Goal: Task Accomplishment & Management: Use online tool/utility

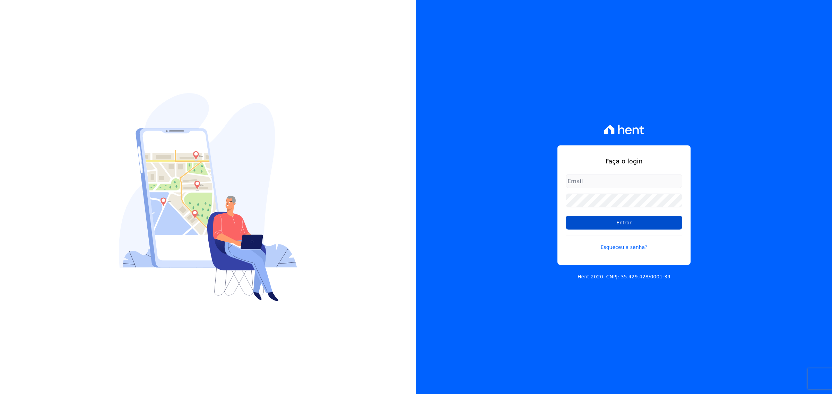
type input "[PERSON_NAME][EMAIL_ADDRESS][DOMAIN_NAME]"
click at [633, 217] on input "Entrar" at bounding box center [624, 223] width 116 height 14
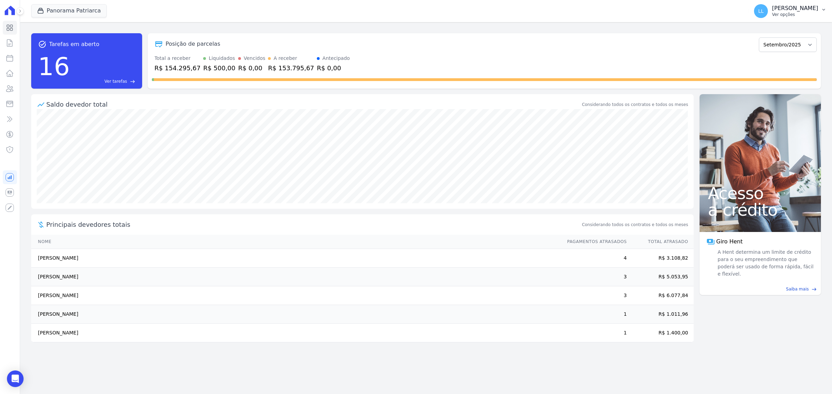
click at [791, 15] on p "Ver opções" at bounding box center [795, 15] width 46 height 6
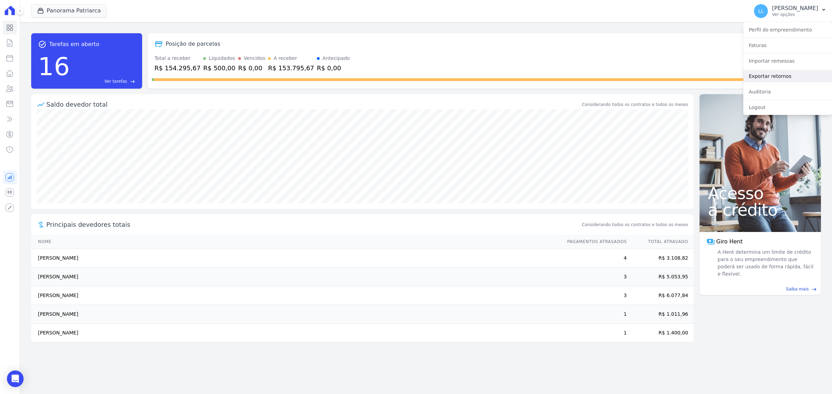
click at [788, 75] on link "Exportar retornos" at bounding box center [787, 76] width 89 height 12
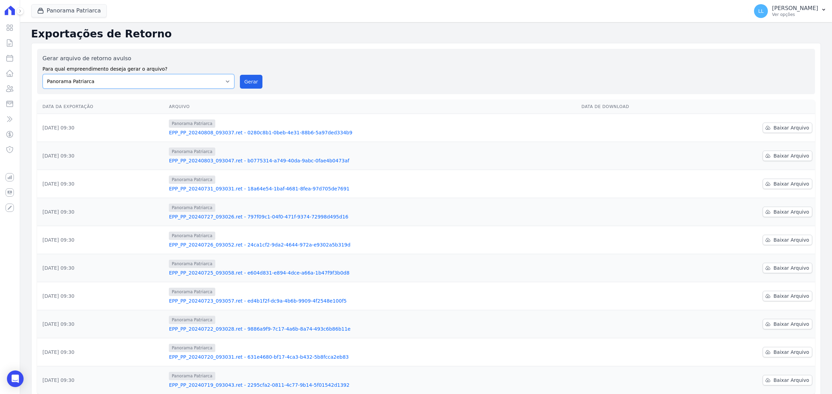
click at [216, 82] on select "Panorama Olivetanos Panorama Patriarca" at bounding box center [139, 81] width 192 height 15
select select "a3332997-47d9-49c8-b893-53819314399a"
click at [43, 74] on select "Panorama Olivetanos Panorama Patriarca" at bounding box center [139, 81] width 192 height 15
click at [251, 81] on button "Gerar" at bounding box center [251, 82] width 23 height 14
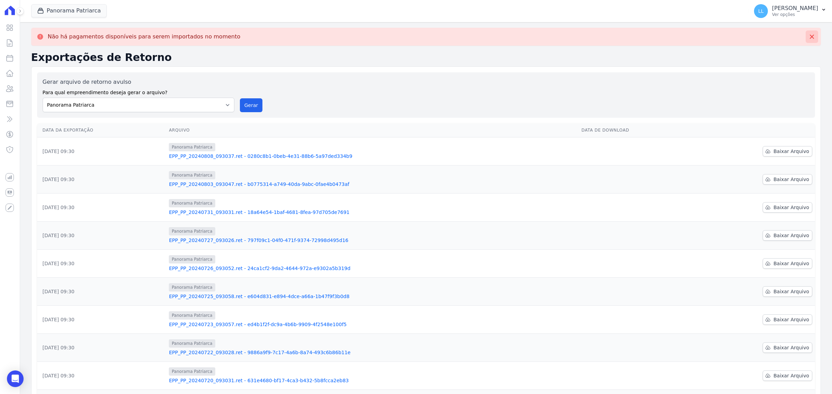
click at [808, 34] on icon at bounding box center [811, 36] width 7 height 7
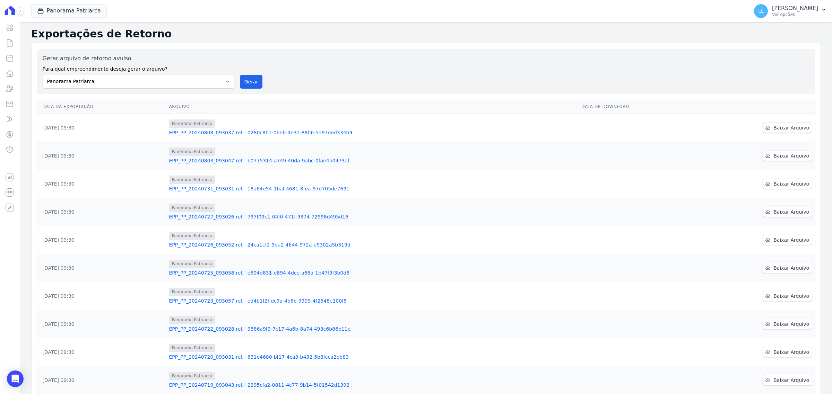
click at [9, 14] on icon at bounding box center [10, 11] width 14 height 10
click at [9, 24] on icon at bounding box center [10, 28] width 8 height 8
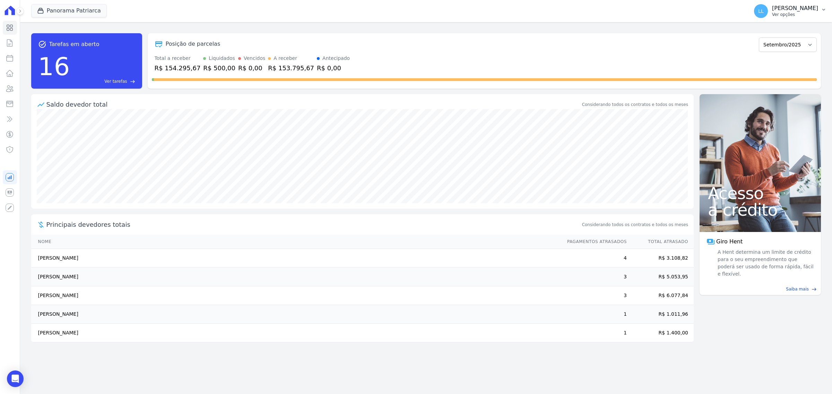
click at [808, 5] on p "Leandro Lima Rodrigues" at bounding box center [795, 8] width 46 height 7
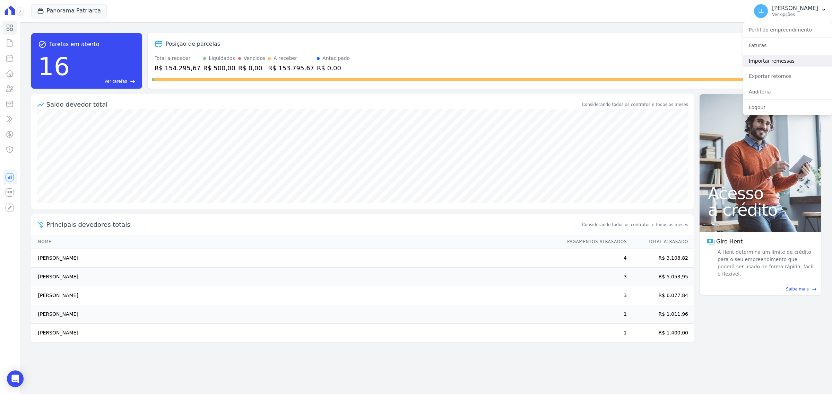
click at [749, 58] on link "Importar remessas" at bounding box center [787, 61] width 89 height 12
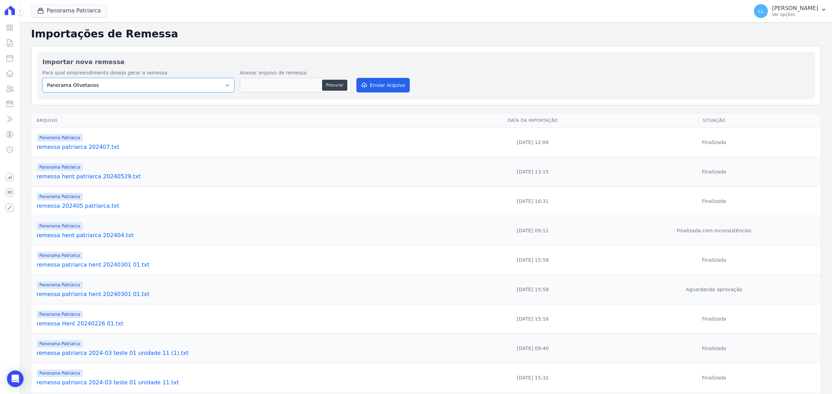
click at [181, 92] on select "Panorama Olivetanos Panorama Patriarca" at bounding box center [139, 85] width 192 height 15
drag, startPoint x: 180, startPoint y: 91, endPoint x: 168, endPoint y: 86, distance: 12.2
click at [180, 91] on select "Panorama Olivetanos Panorama Patriarca" at bounding box center [139, 85] width 192 height 15
click at [60, 9] on button "Panorama Patriarca" at bounding box center [69, 10] width 76 height 13
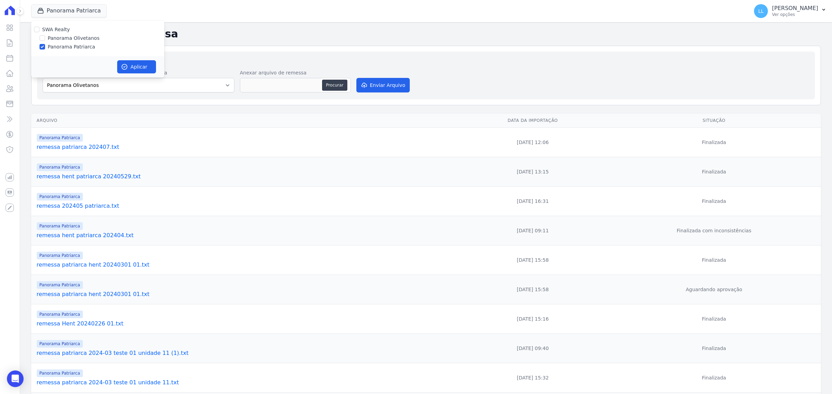
click at [65, 37] on label "Panorama Olivetanos" at bounding box center [74, 38] width 52 height 7
click at [45, 37] on input "Panorama Olivetanos" at bounding box center [43, 38] width 6 height 6
checkbox input "true"
click at [68, 47] on label "Panorama Patriarca" at bounding box center [71, 46] width 47 height 7
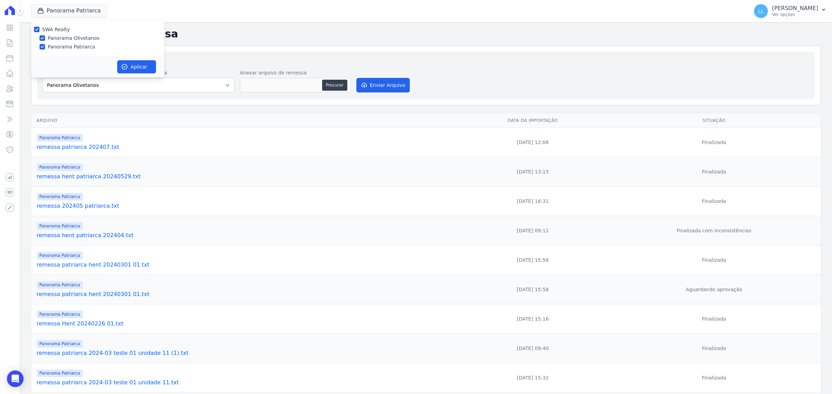
click at [45, 47] on input "Panorama Patriarca" at bounding box center [43, 47] width 6 height 6
checkbox input "false"
drag, startPoint x: 126, startPoint y: 66, endPoint x: 123, endPoint y: 60, distance: 6.8
click at [125, 65] on icon "button" at bounding box center [124, 66] width 7 height 7
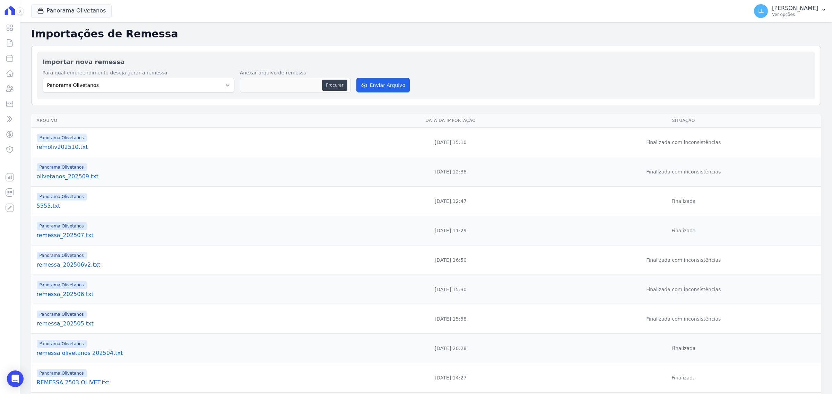
click at [662, 143] on td "Finalizada com inconsistências" at bounding box center [683, 142] width 274 height 29
click at [59, 148] on link "remoliv202510.txt" at bounding box center [195, 147] width 316 height 8
